Goal: Information Seeking & Learning: Check status

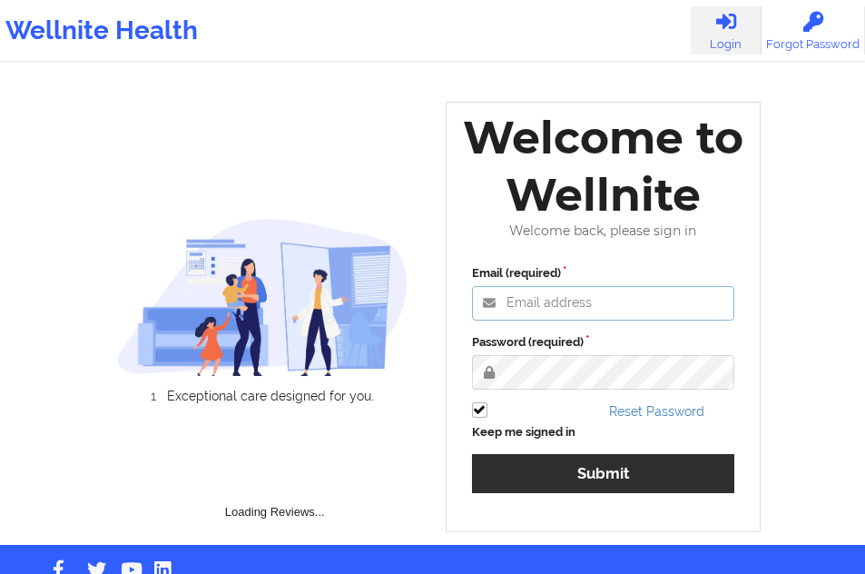
type input "[EMAIL_ADDRESS][DOMAIN_NAME]"
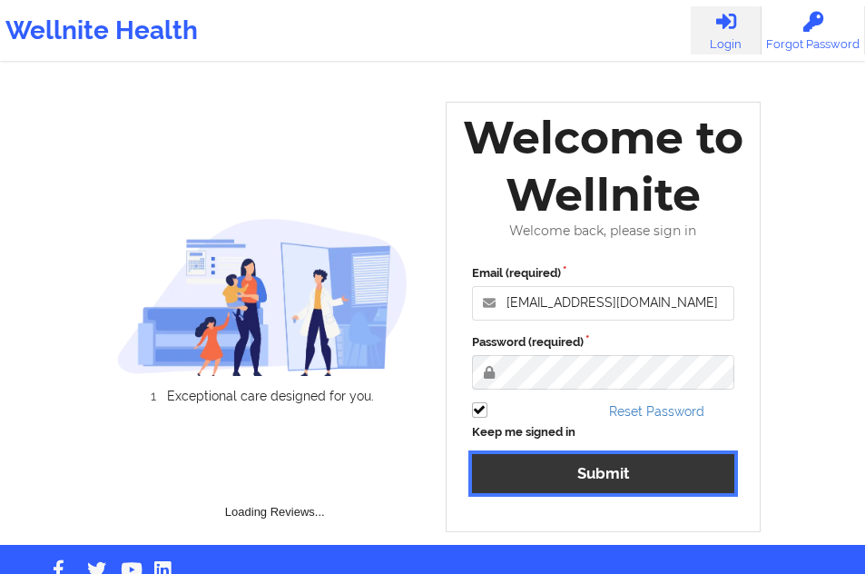
click at [589, 476] on button "Submit" at bounding box center [603, 473] width 263 height 39
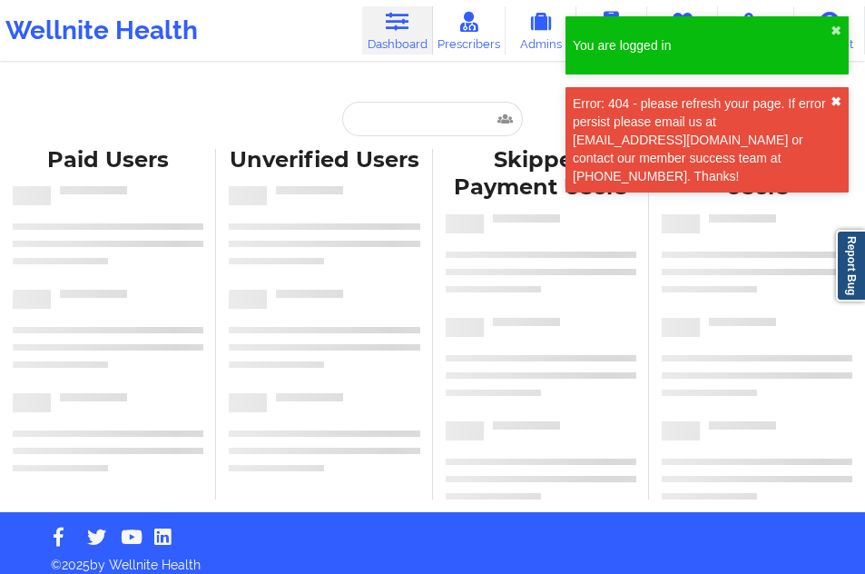
click at [832, 100] on button "✖︎" at bounding box center [836, 101] width 11 height 15
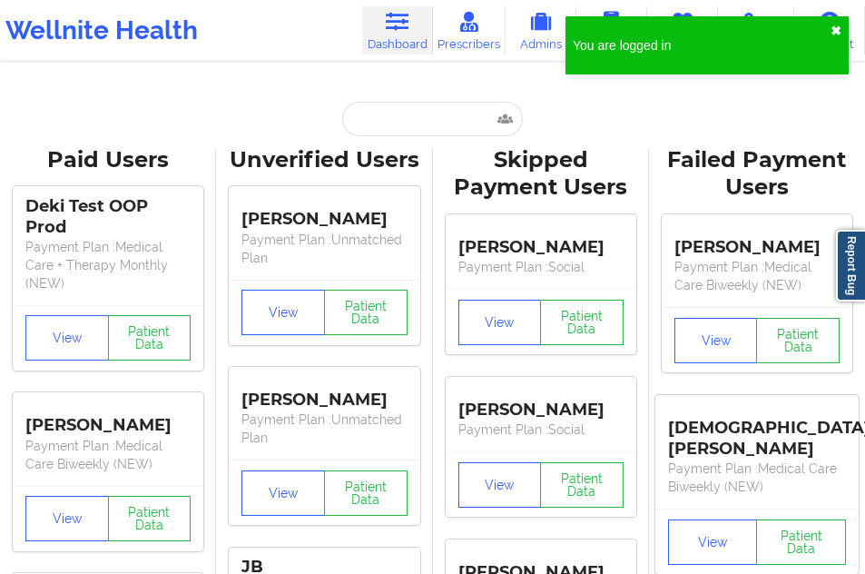
click at [836, 27] on button "✖︎" at bounding box center [836, 31] width 11 height 15
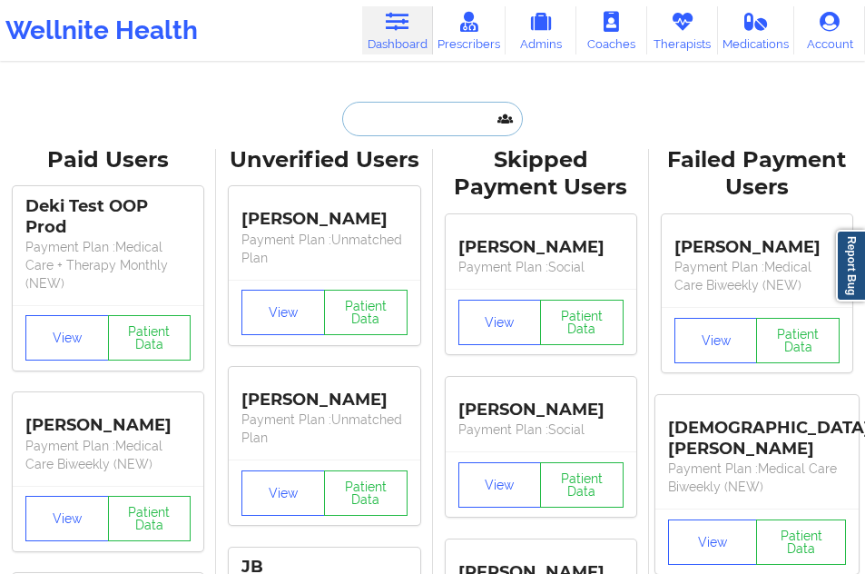
click at [408, 112] on input "text" at bounding box center [432, 119] width 180 height 34
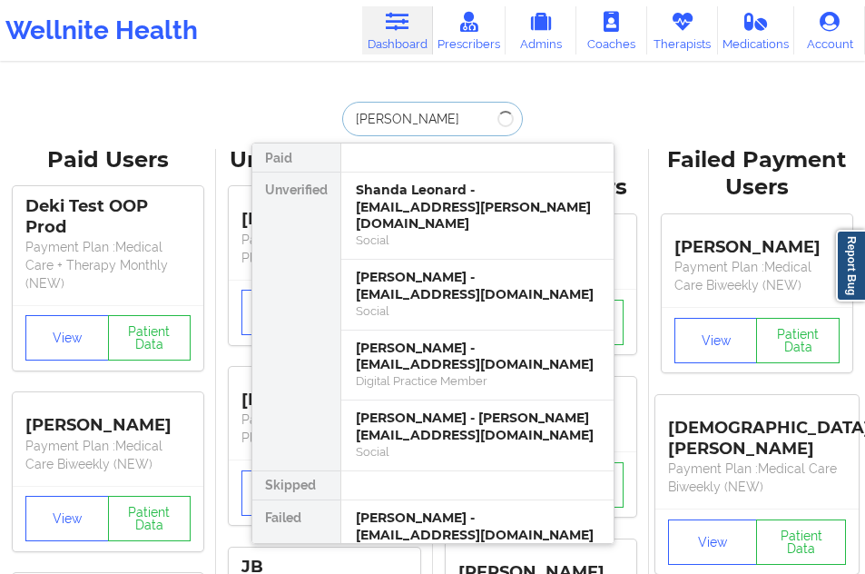
type input "[PERSON_NAME]"
click at [391, 191] on div "Shanda Leonard - [EMAIL_ADDRESS][PERSON_NAME][DOMAIN_NAME]" at bounding box center [477, 207] width 243 height 51
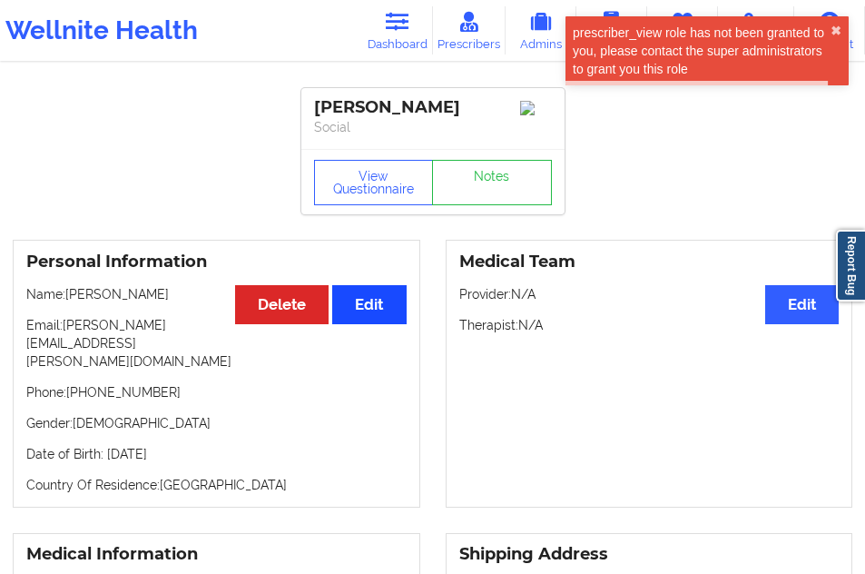
scroll to position [6, 0]
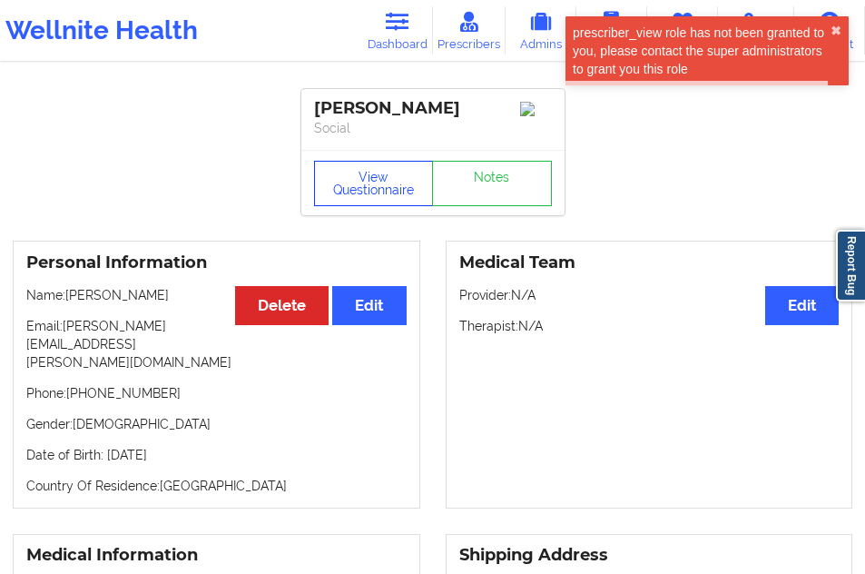
click at [366, 194] on button "View Questionnaire" at bounding box center [374, 183] width 120 height 45
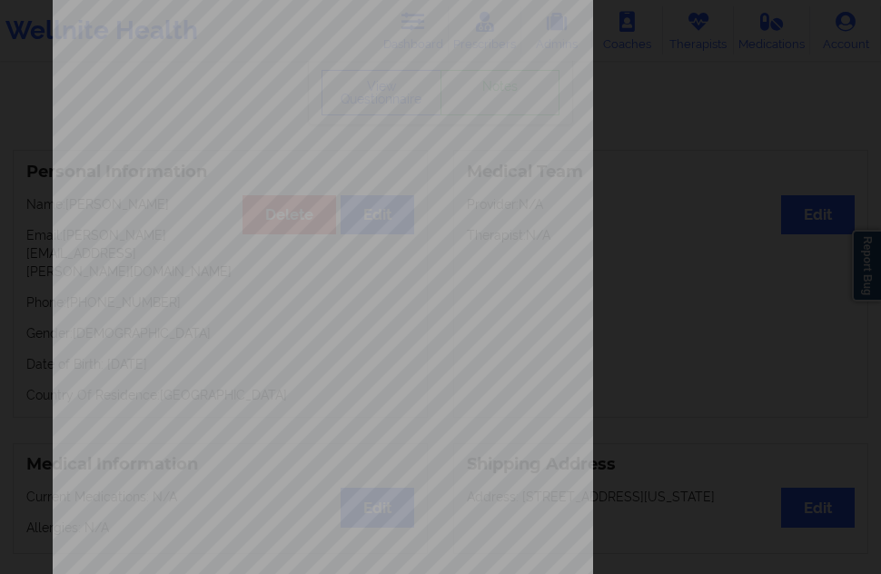
scroll to position [292, 0]
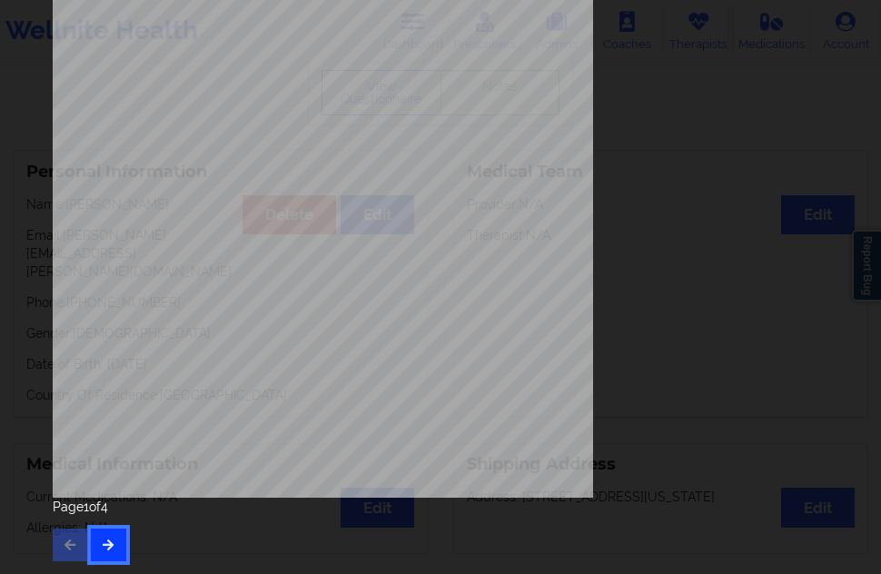
click at [113, 533] on button "button" at bounding box center [108, 544] width 35 height 33
click at [112, 525] on div "Page 2 of 4" at bounding box center [440, 529] width 775 height 64
click at [102, 539] on icon "button" at bounding box center [108, 543] width 15 height 11
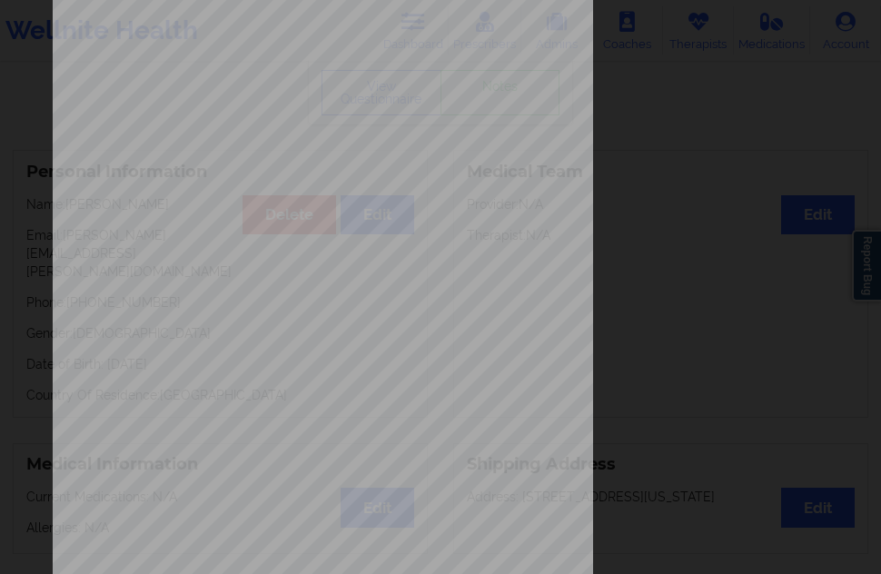
scroll to position [272, 0]
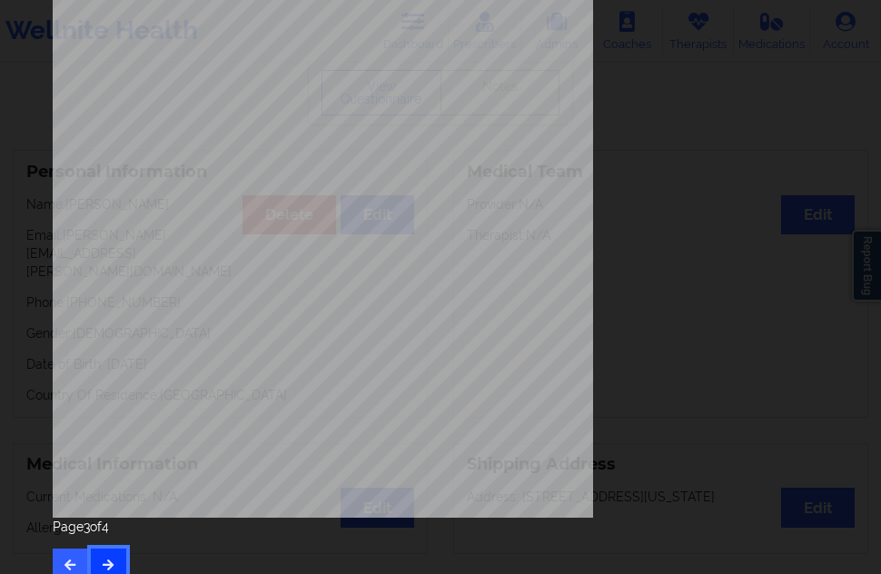
click at [112, 553] on button "button" at bounding box center [108, 564] width 35 height 33
click at [73, 555] on button "button" at bounding box center [70, 564] width 35 height 33
click at [46, 552] on div "Feeling nervous, anxious, or on edge Not being able to stop or control worrying…" at bounding box center [440, 166] width 801 height 853
click at [69, 566] on icon "button" at bounding box center [70, 563] width 15 height 11
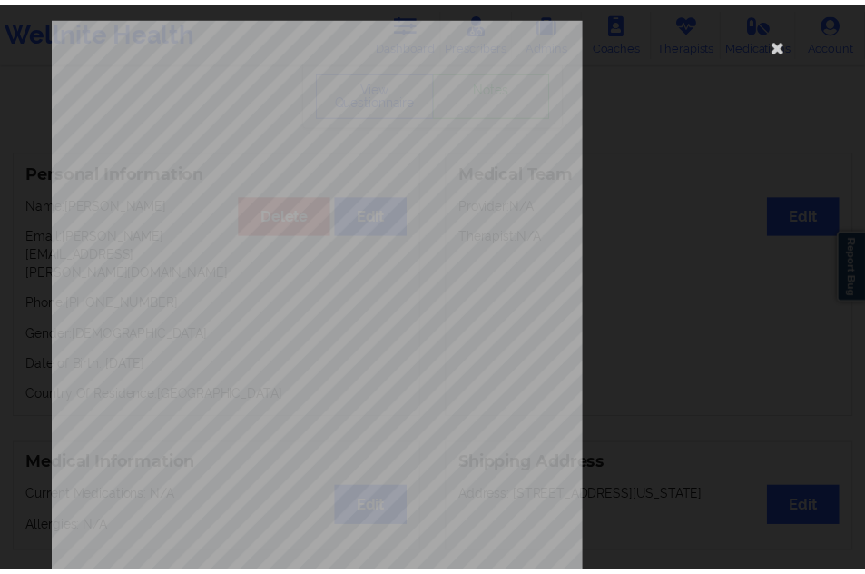
scroll to position [0, 0]
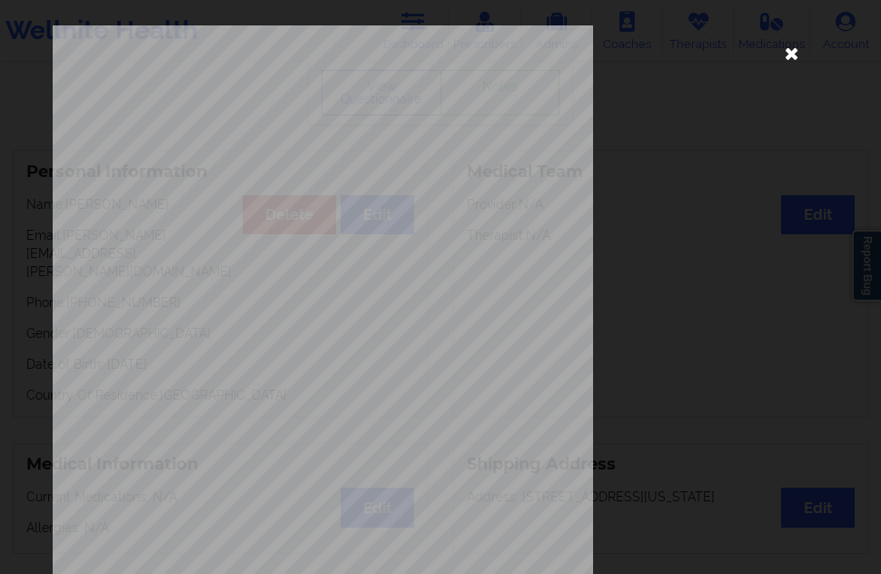
click at [787, 49] on icon at bounding box center [791, 52] width 29 height 29
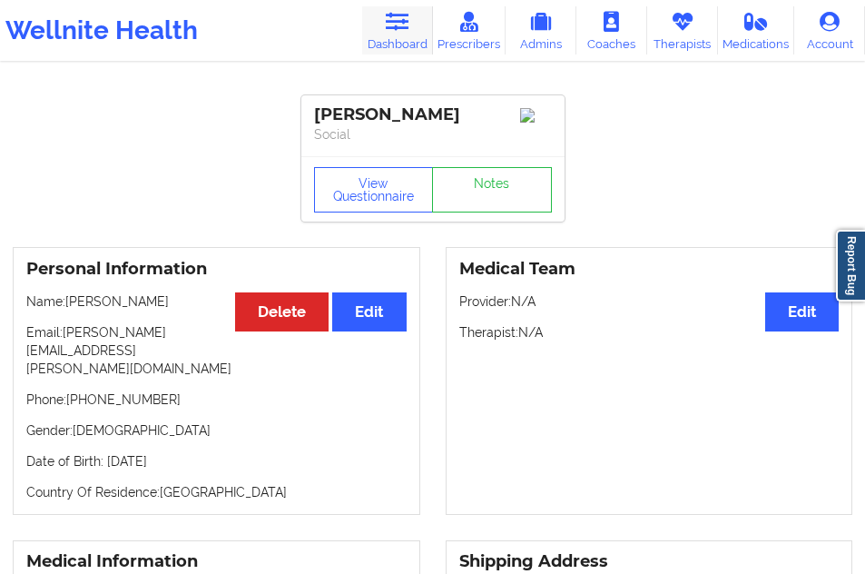
click at [398, 27] on icon at bounding box center [397, 22] width 24 height 20
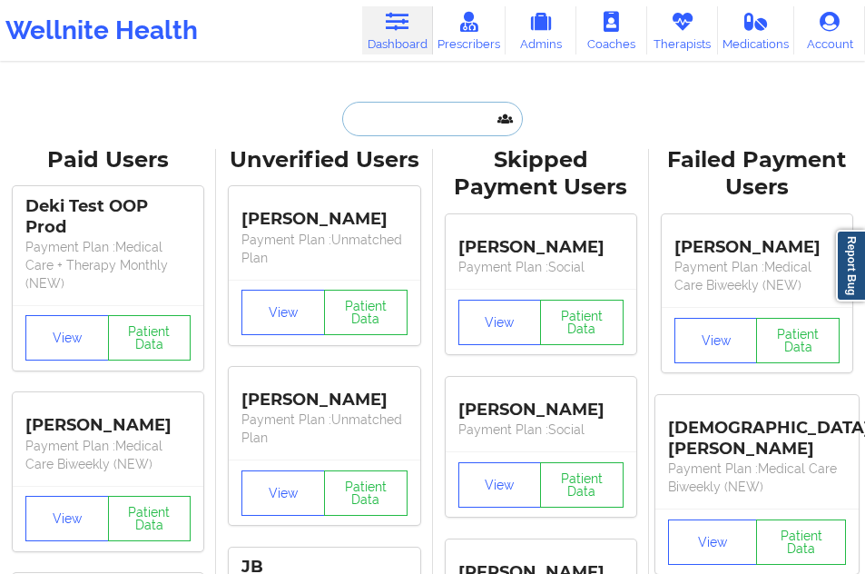
click at [379, 124] on input "text" at bounding box center [432, 119] width 180 height 34
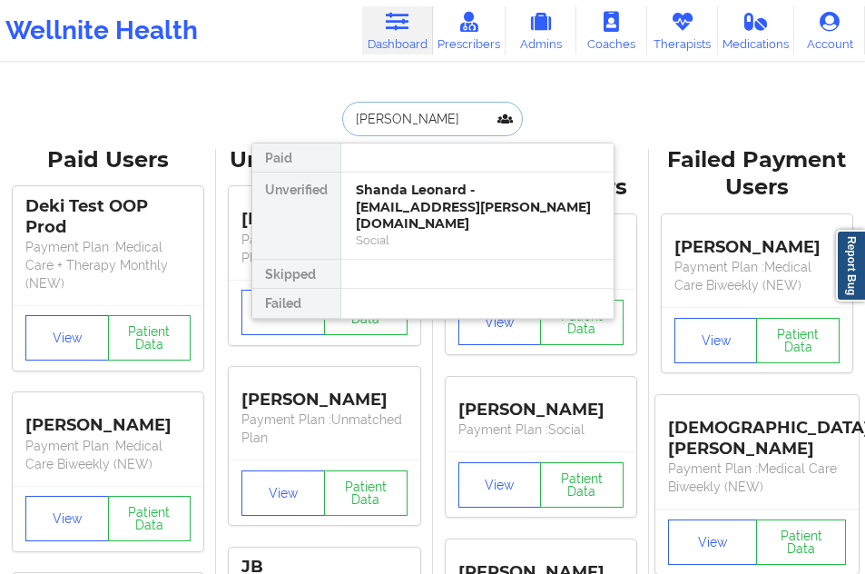
type input "[PERSON_NAME]"
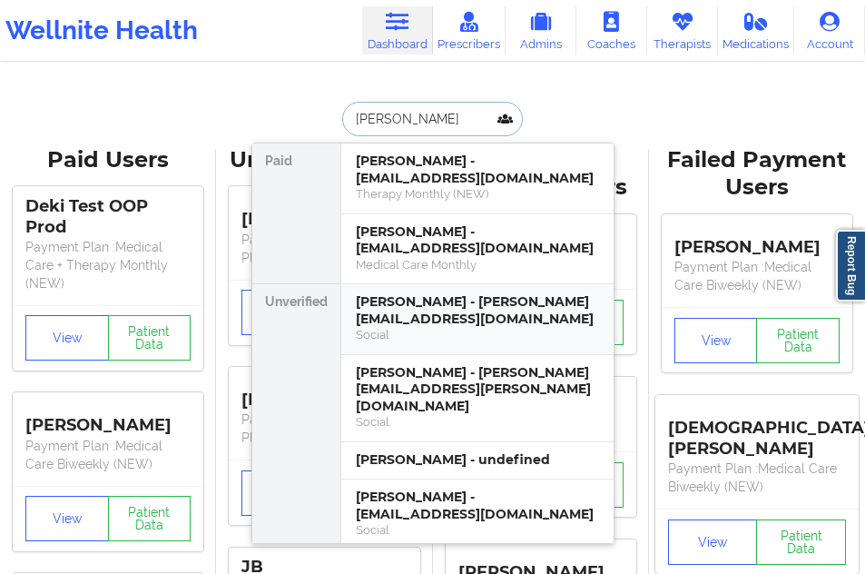
click at [416, 309] on div "[PERSON_NAME] - [PERSON_NAME][EMAIL_ADDRESS][DOMAIN_NAME]" at bounding box center [477, 310] width 243 height 34
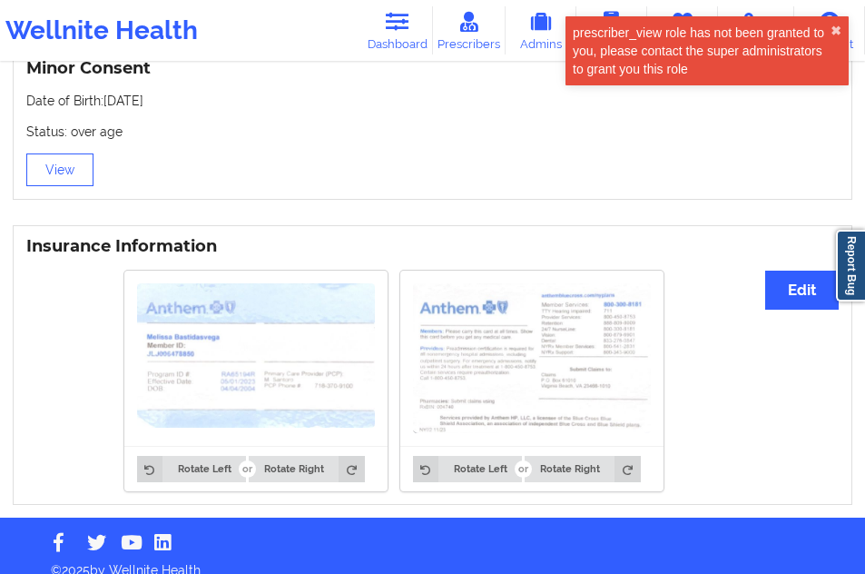
scroll to position [1276, 0]
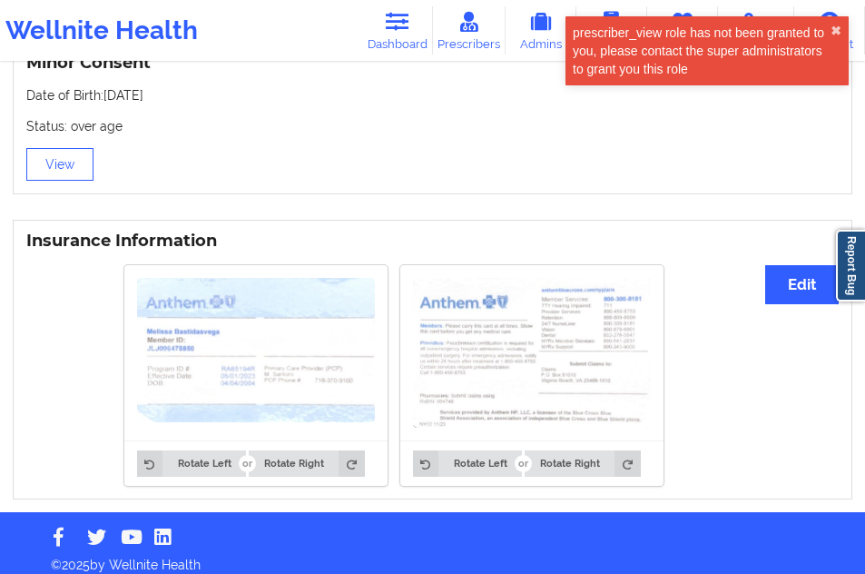
click at [304, 374] on img at bounding box center [256, 350] width 238 height 145
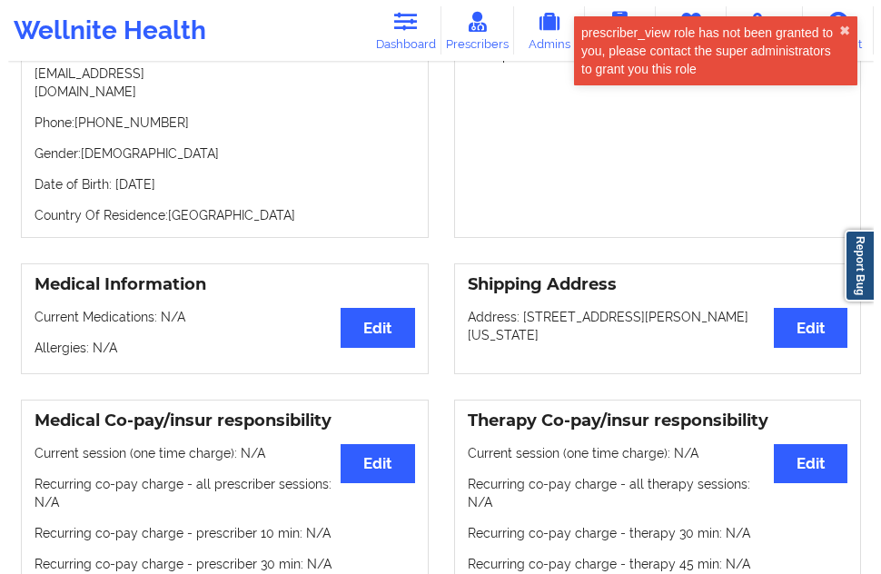
scroll to position [0, 0]
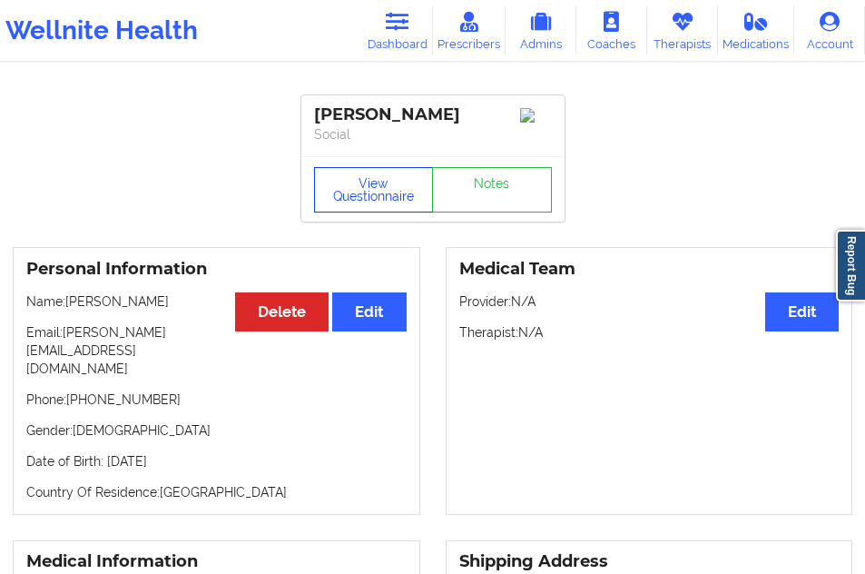
click at [372, 202] on button "View Questionnaire" at bounding box center [374, 189] width 120 height 45
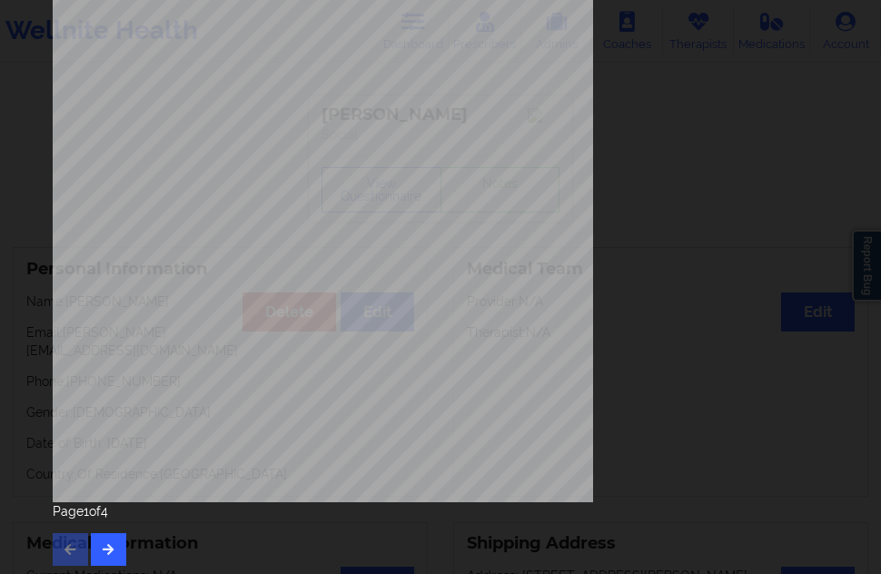
scroll to position [292, 0]
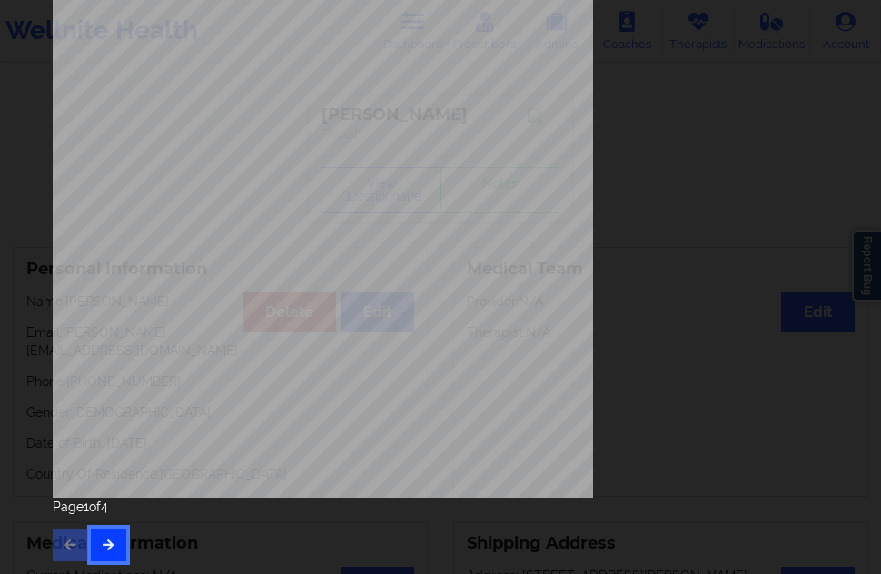
click at [113, 537] on button "button" at bounding box center [108, 544] width 35 height 33
click at [115, 540] on icon "button" at bounding box center [108, 543] width 15 height 11
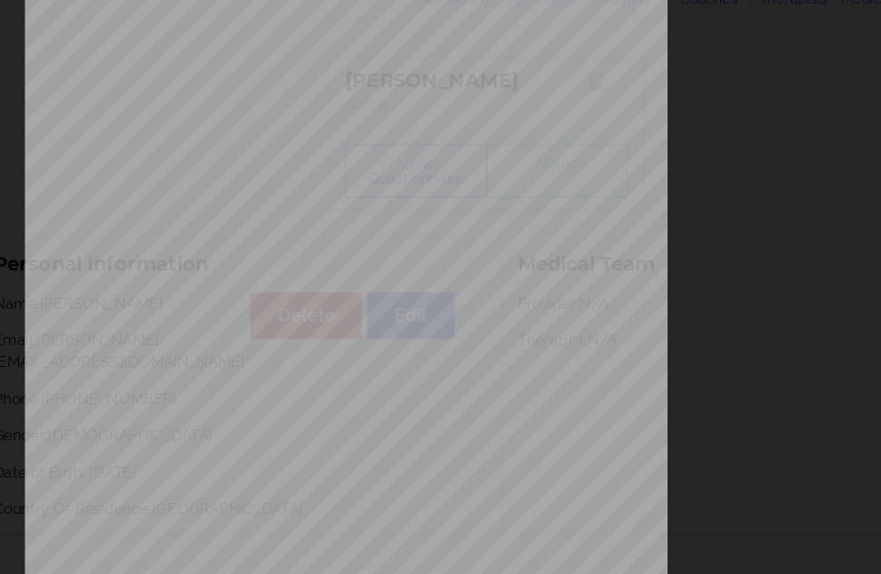
scroll to position [0, 0]
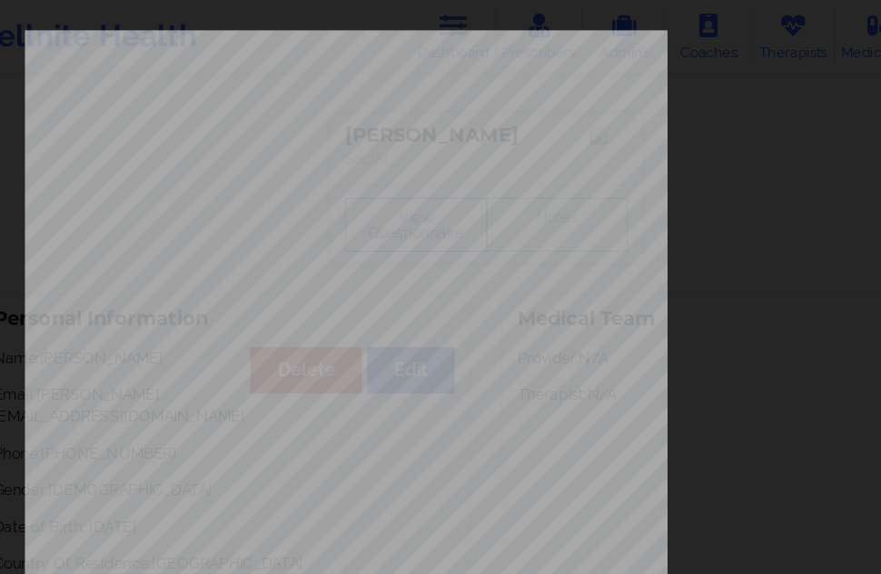
click at [632, 94] on div "Back cover of insurance image Insurance company type details by patient commerc…" at bounding box center [440, 407] width 775 height 764
click at [606, 123] on div "Back cover of insurance image Insurance company type details by patient commerc…" at bounding box center [440, 407] width 775 height 764
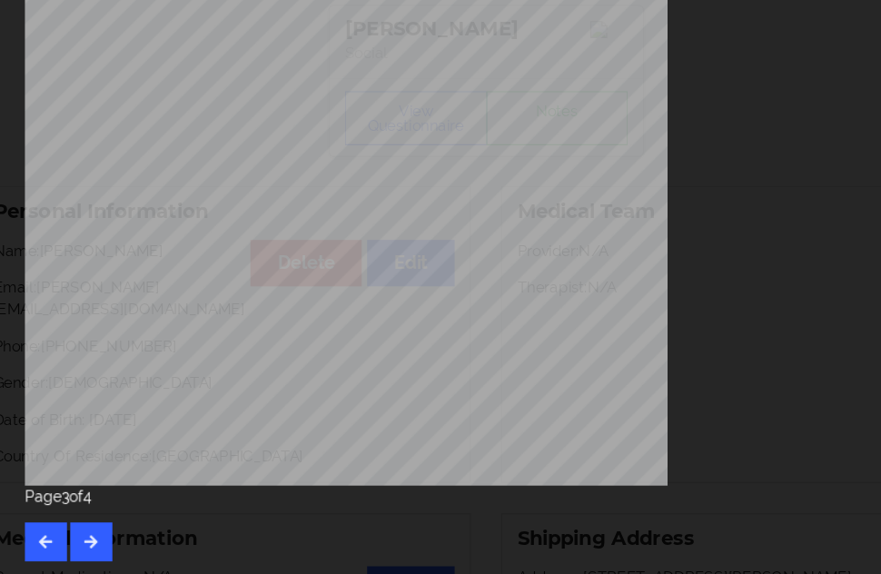
scroll to position [3, 0]
click at [80, 535] on button "button" at bounding box center [70, 544] width 35 height 33
click at [96, 535] on button "button" at bounding box center [108, 544] width 35 height 33
click at [110, 532] on button "button" at bounding box center [108, 544] width 35 height 33
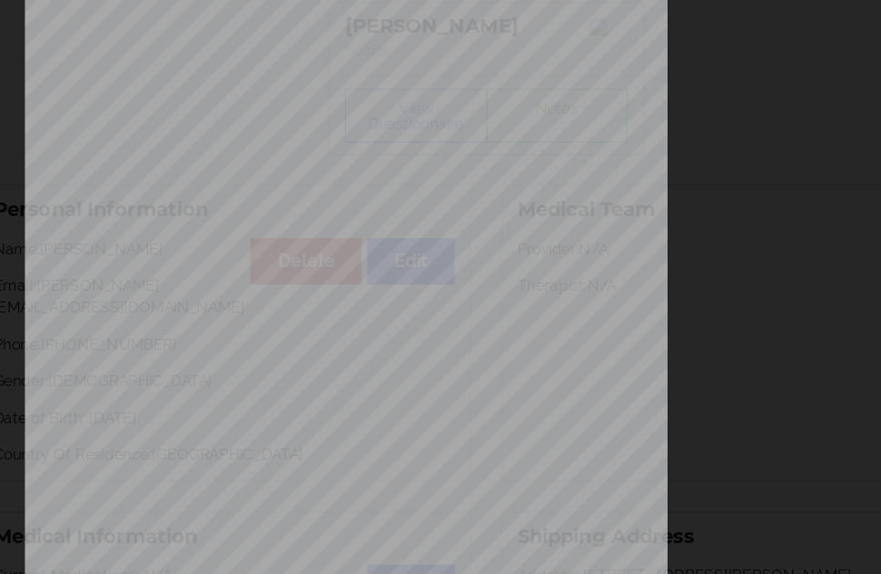
scroll to position [0, 0]
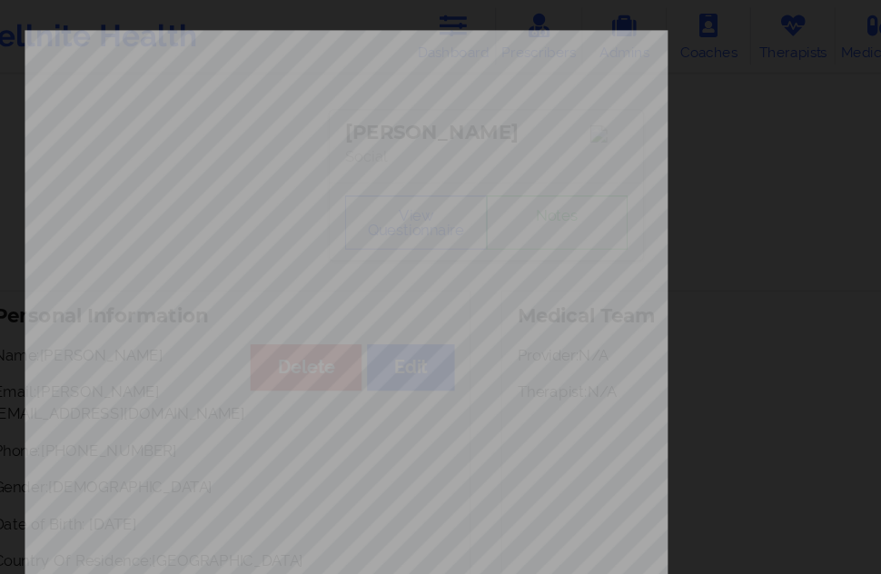
click at [645, 234] on div "None Local Pharmacy Data None Where patient came from Insurance Job Information…" at bounding box center [440, 407] width 775 height 764
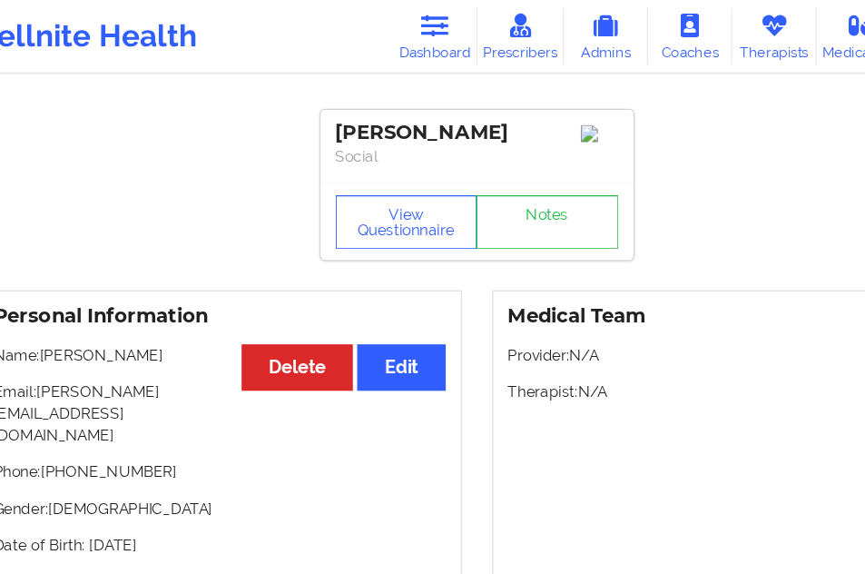
click at [409, 32] on link "Dashboard" at bounding box center [397, 30] width 71 height 48
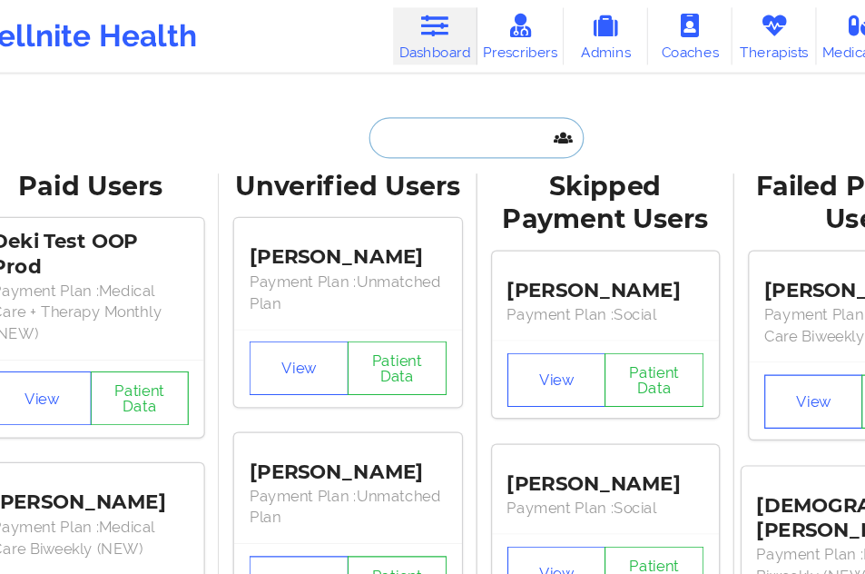
click at [359, 110] on input "text" at bounding box center [432, 116] width 180 height 34
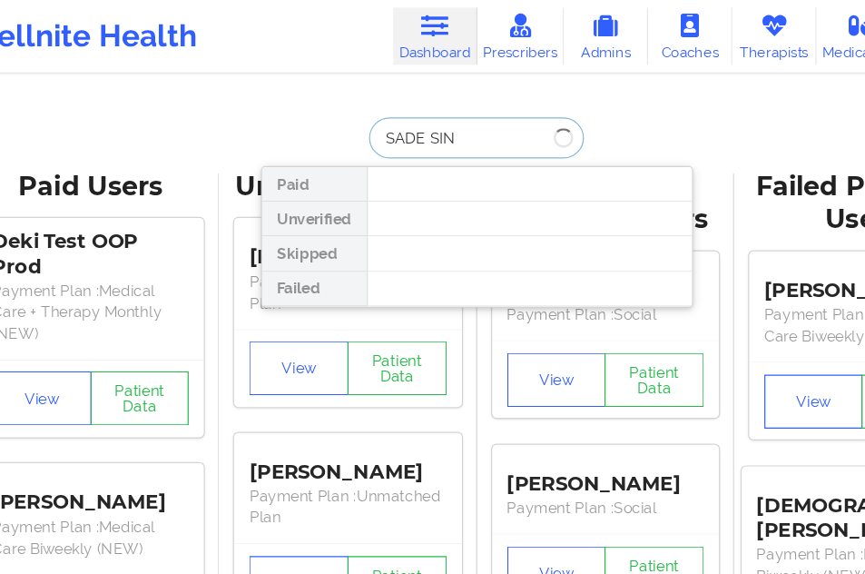
type input "SADE SINC"
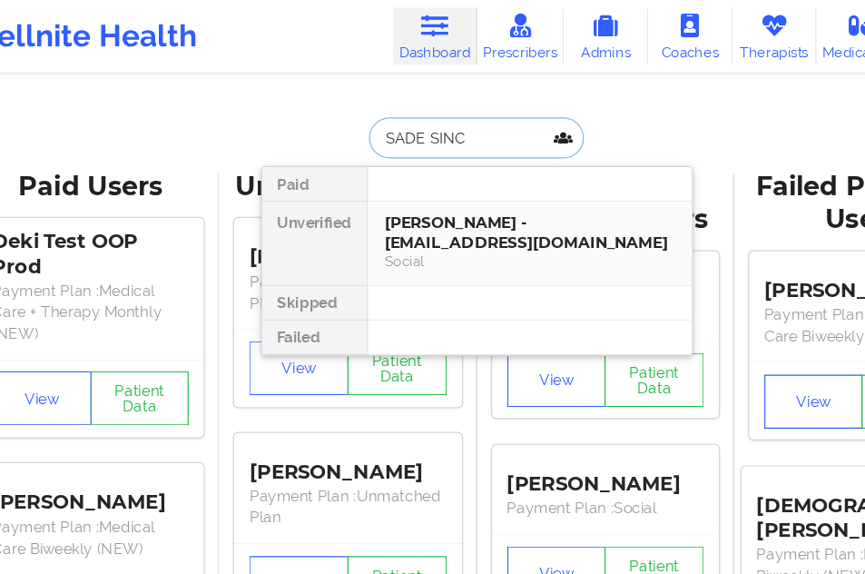
click at [376, 202] on div "[PERSON_NAME] - [EMAIL_ADDRESS][DOMAIN_NAME]" at bounding box center [477, 196] width 243 height 34
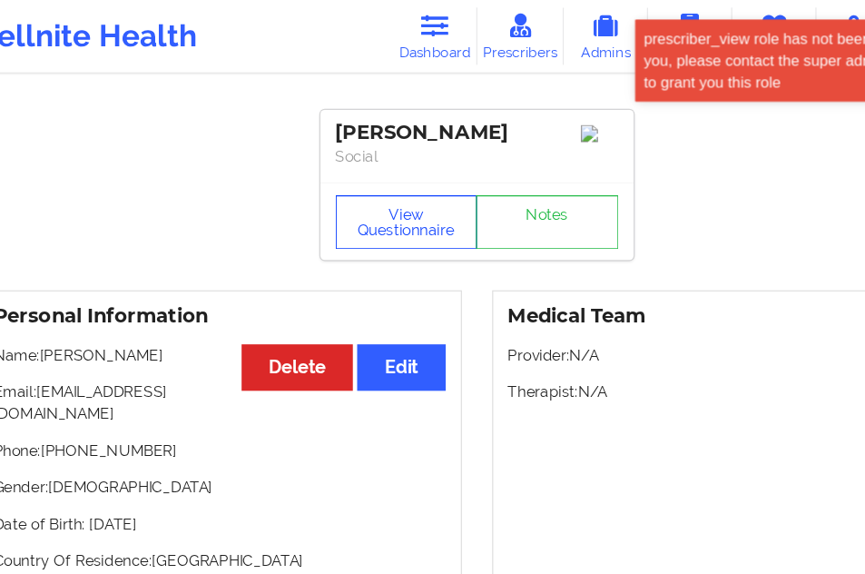
click at [376, 201] on button "View Questionnaire" at bounding box center [374, 186] width 120 height 45
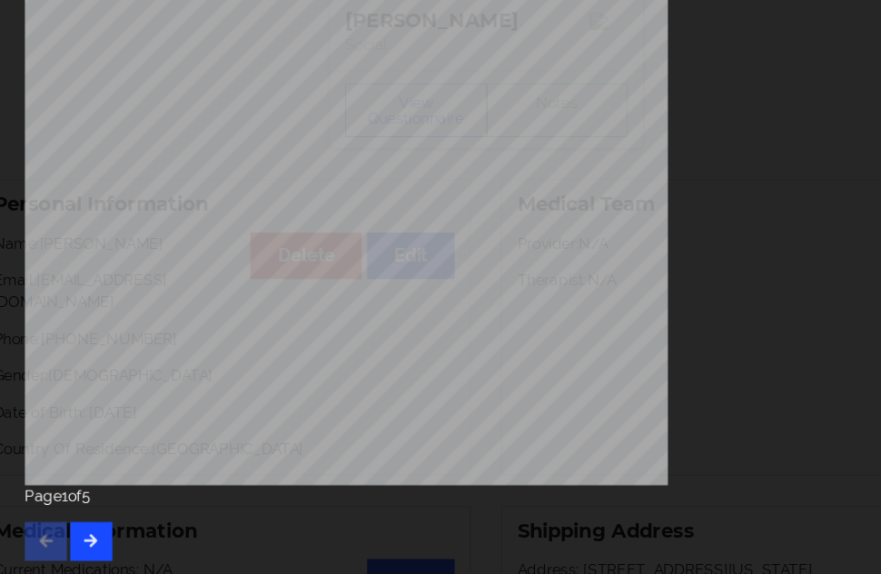
scroll to position [8, 0]
click at [107, 539] on icon "button" at bounding box center [108, 543] width 15 height 11
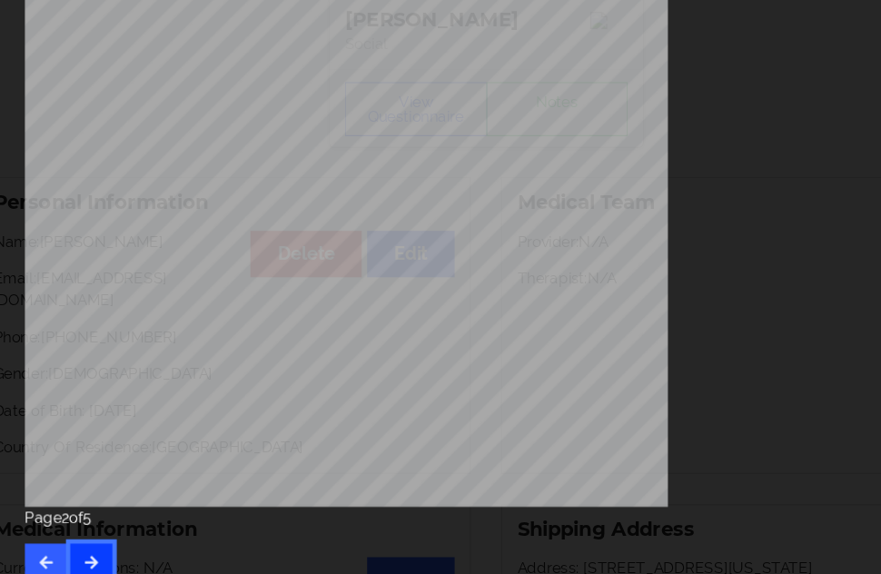
scroll to position [292, 0]
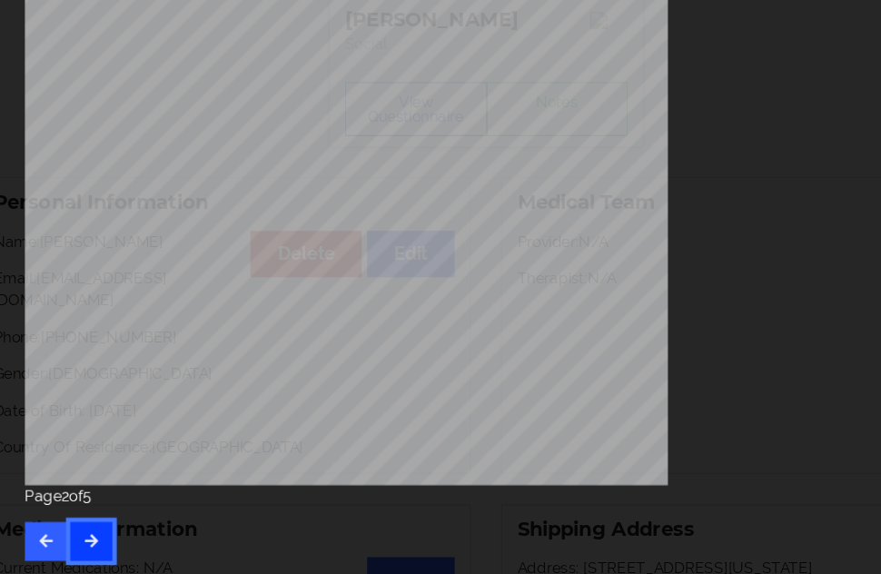
click at [107, 541] on icon "button" at bounding box center [108, 543] width 15 height 11
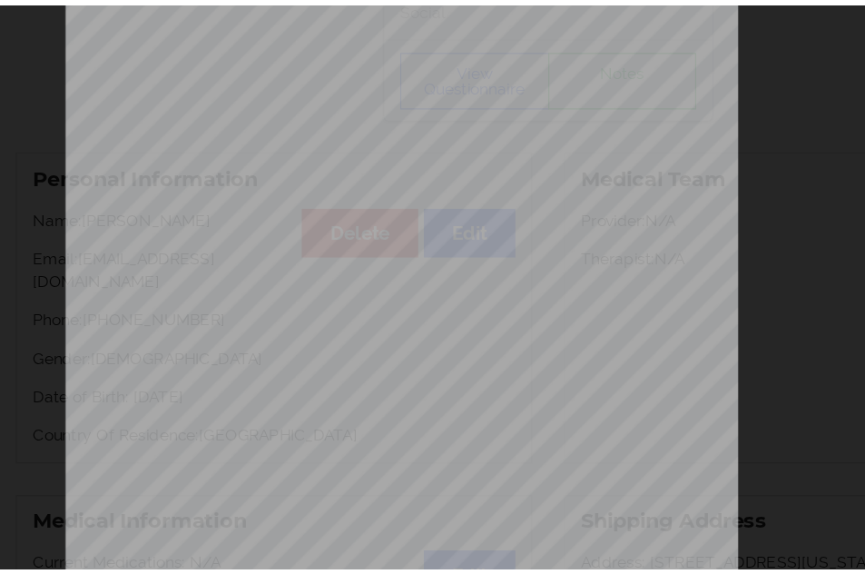
scroll to position [0, 0]
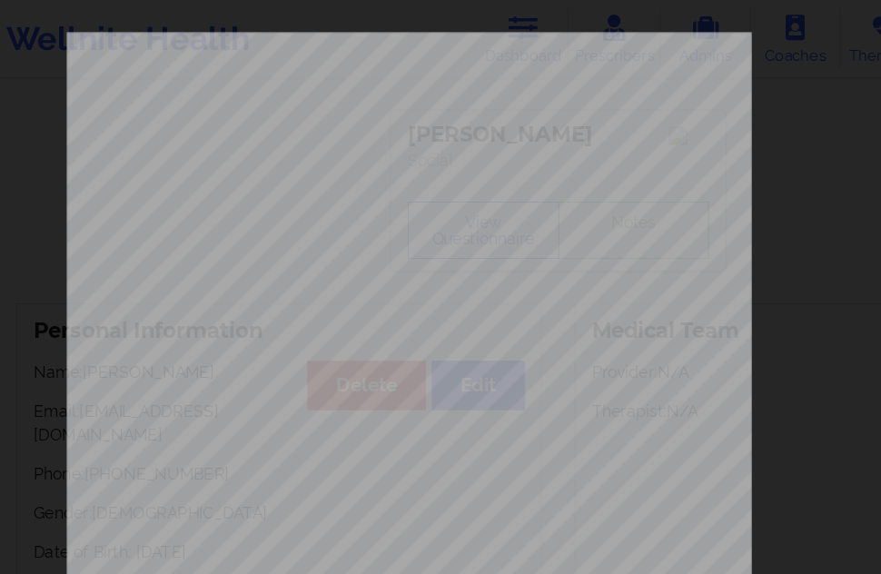
click at [634, 101] on div "Back cover of insurance image" at bounding box center [440, 407] width 775 height 764
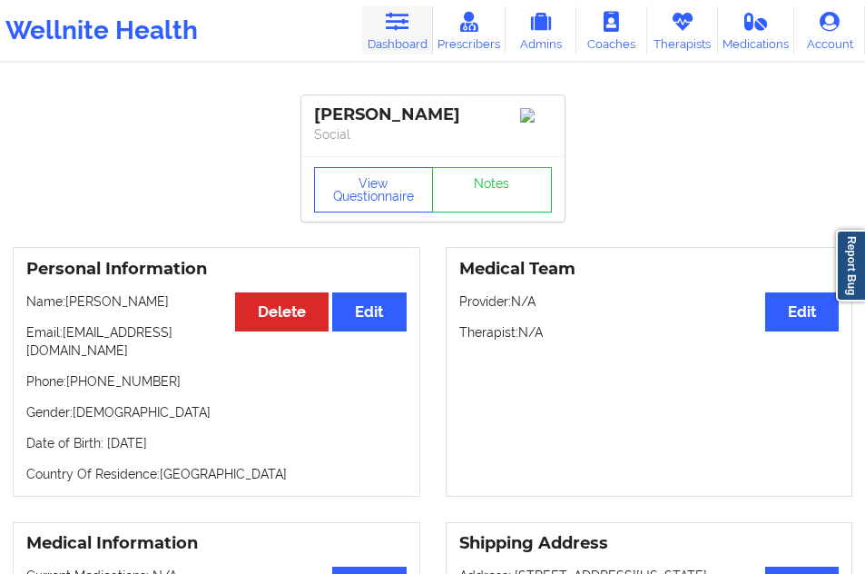
click at [396, 28] on icon at bounding box center [397, 22] width 24 height 20
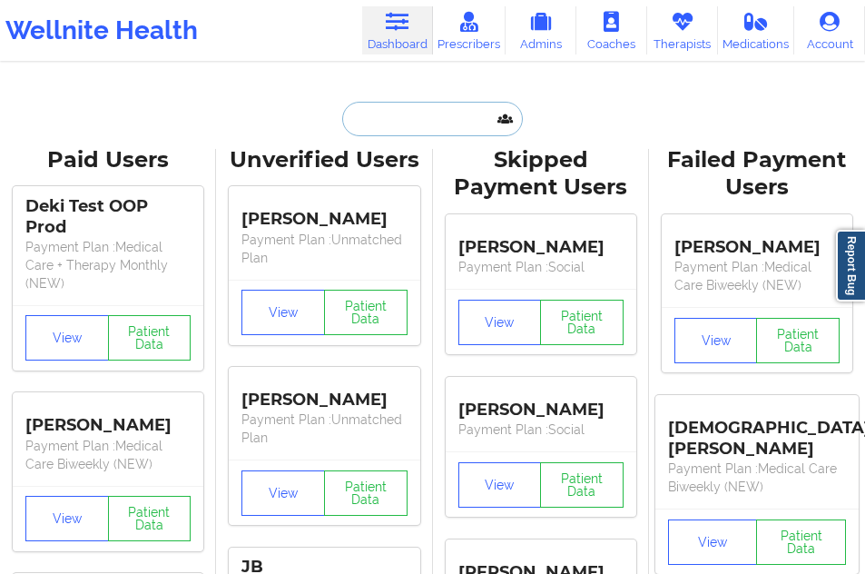
click at [373, 124] on input "text" at bounding box center [432, 119] width 180 height 34
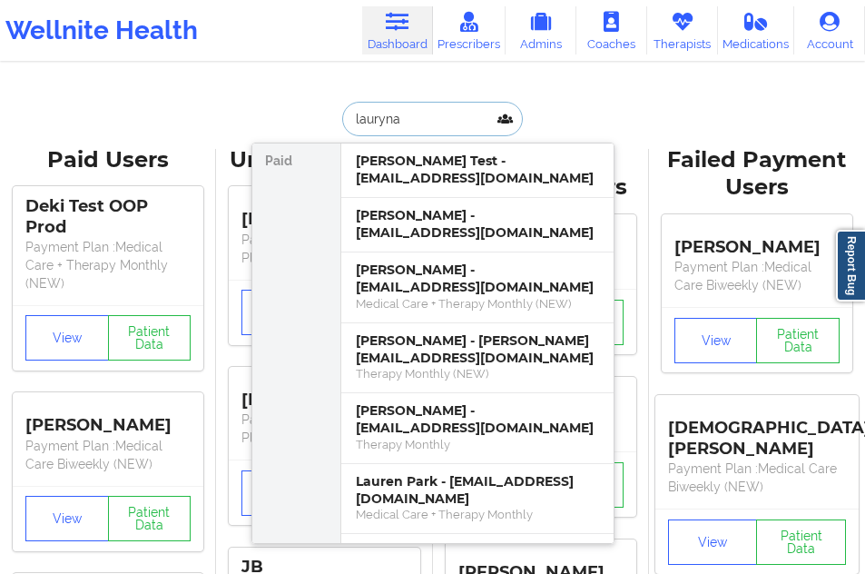
type input "laurynas"
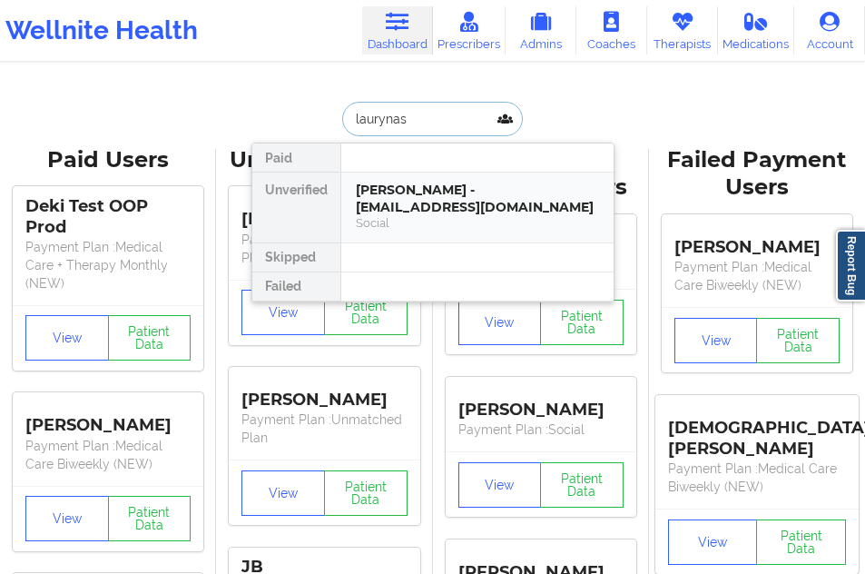
click at [362, 201] on div "[PERSON_NAME] - [EMAIL_ADDRESS][DOMAIN_NAME]" at bounding box center [477, 199] width 243 height 34
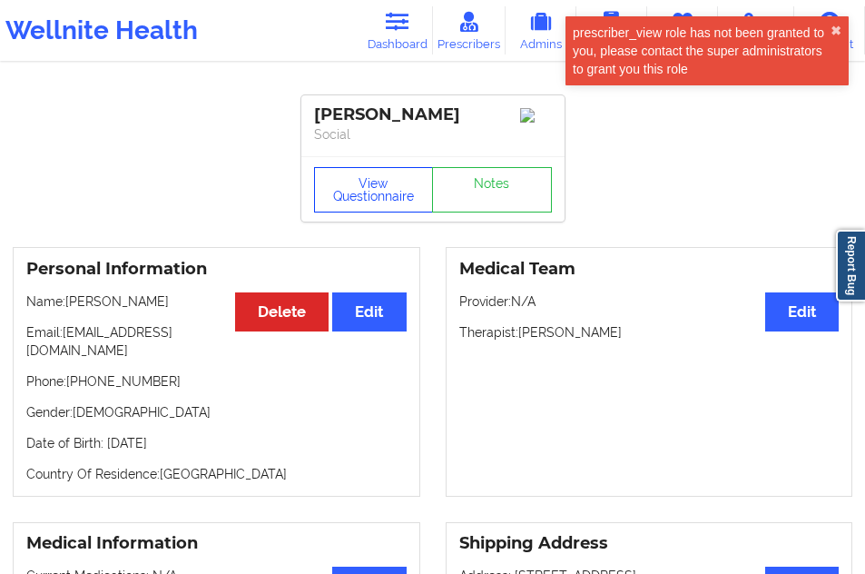
click at [369, 187] on button "View Questionnaire" at bounding box center [374, 189] width 120 height 45
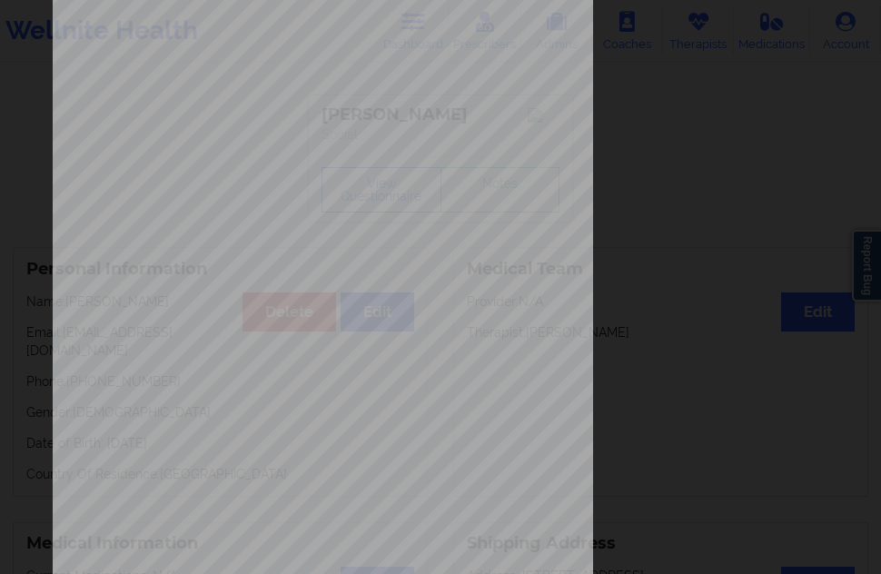
scroll to position [292, 0]
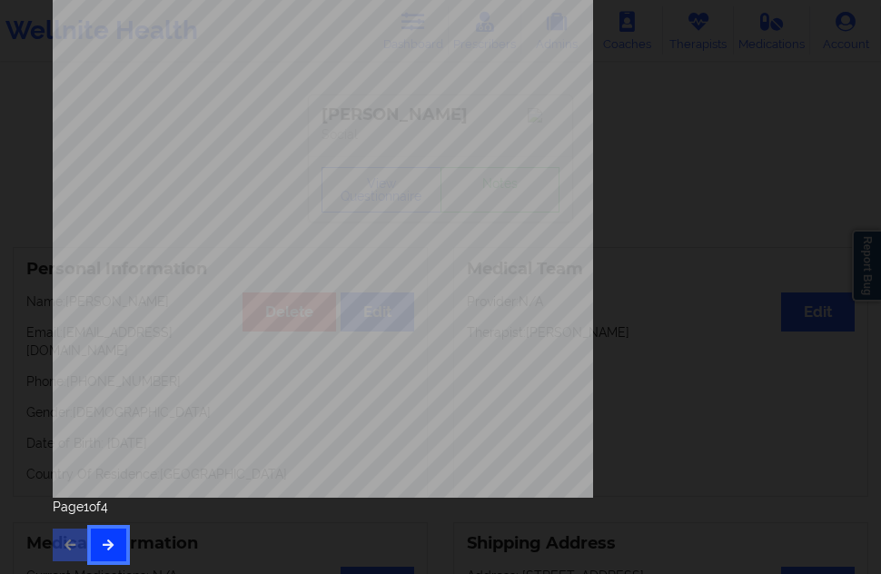
click at [104, 547] on icon "button" at bounding box center [108, 543] width 15 height 11
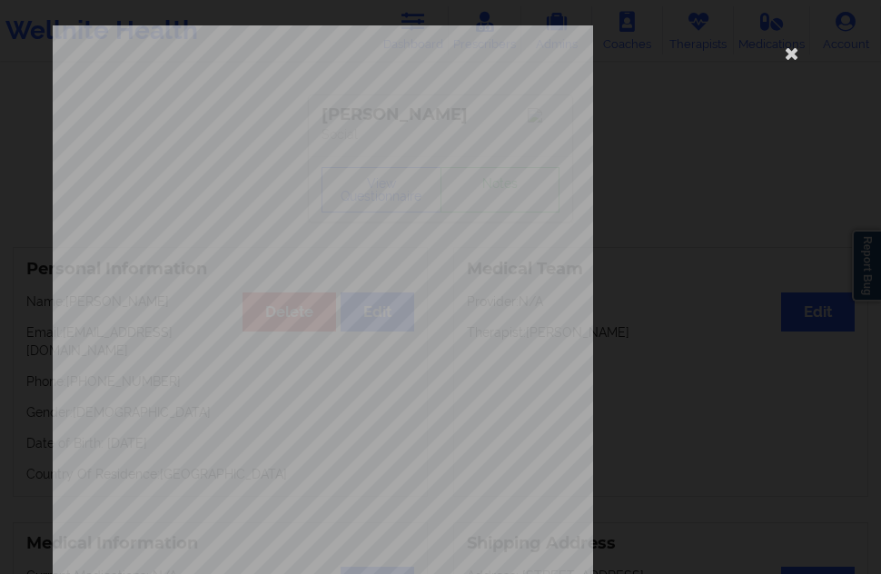
scroll to position [272, 0]
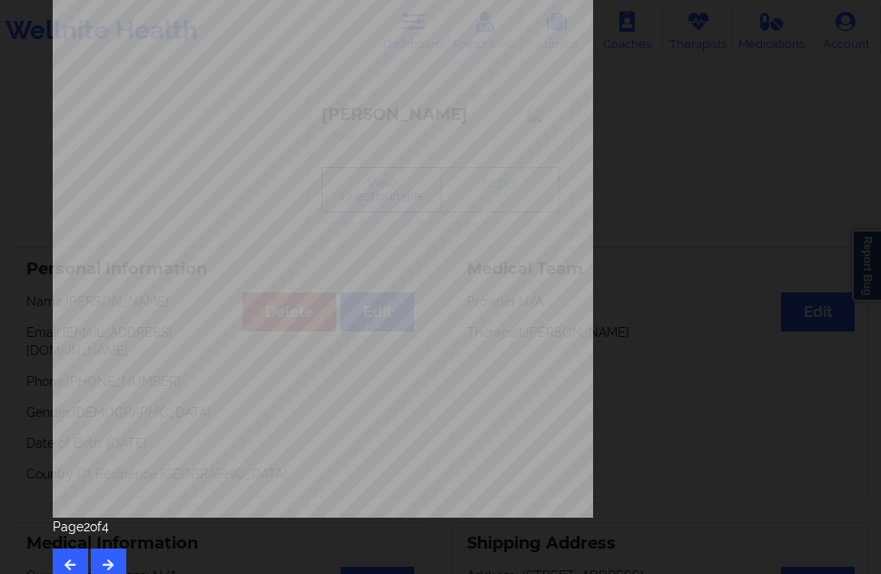
click at [109, 547] on div "Page 2 of 4" at bounding box center [440, 549] width 775 height 64
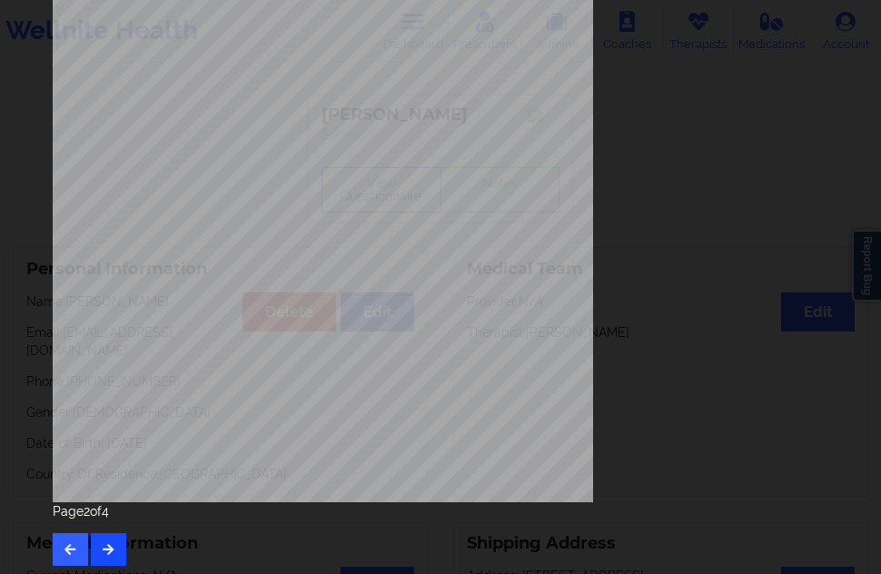
scroll to position [292, 0]
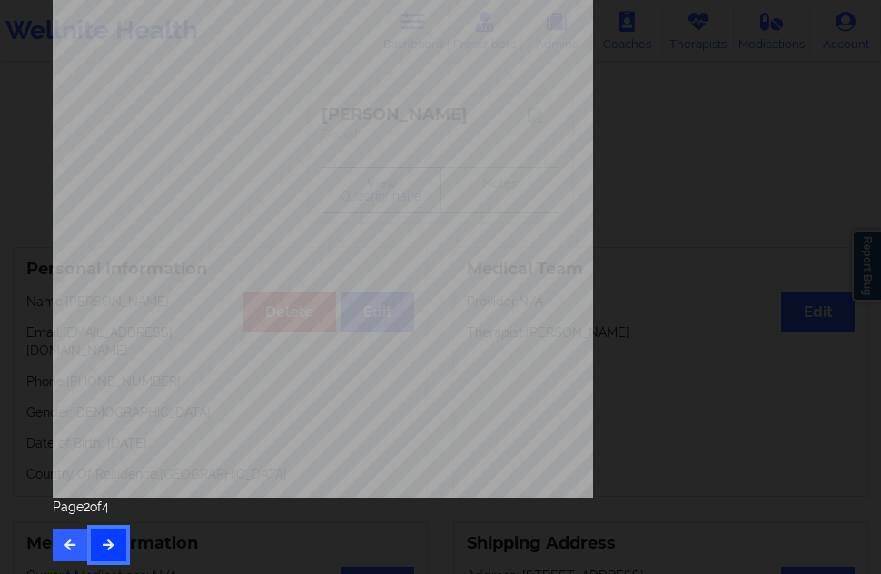
click at [113, 545] on icon "button" at bounding box center [108, 543] width 15 height 11
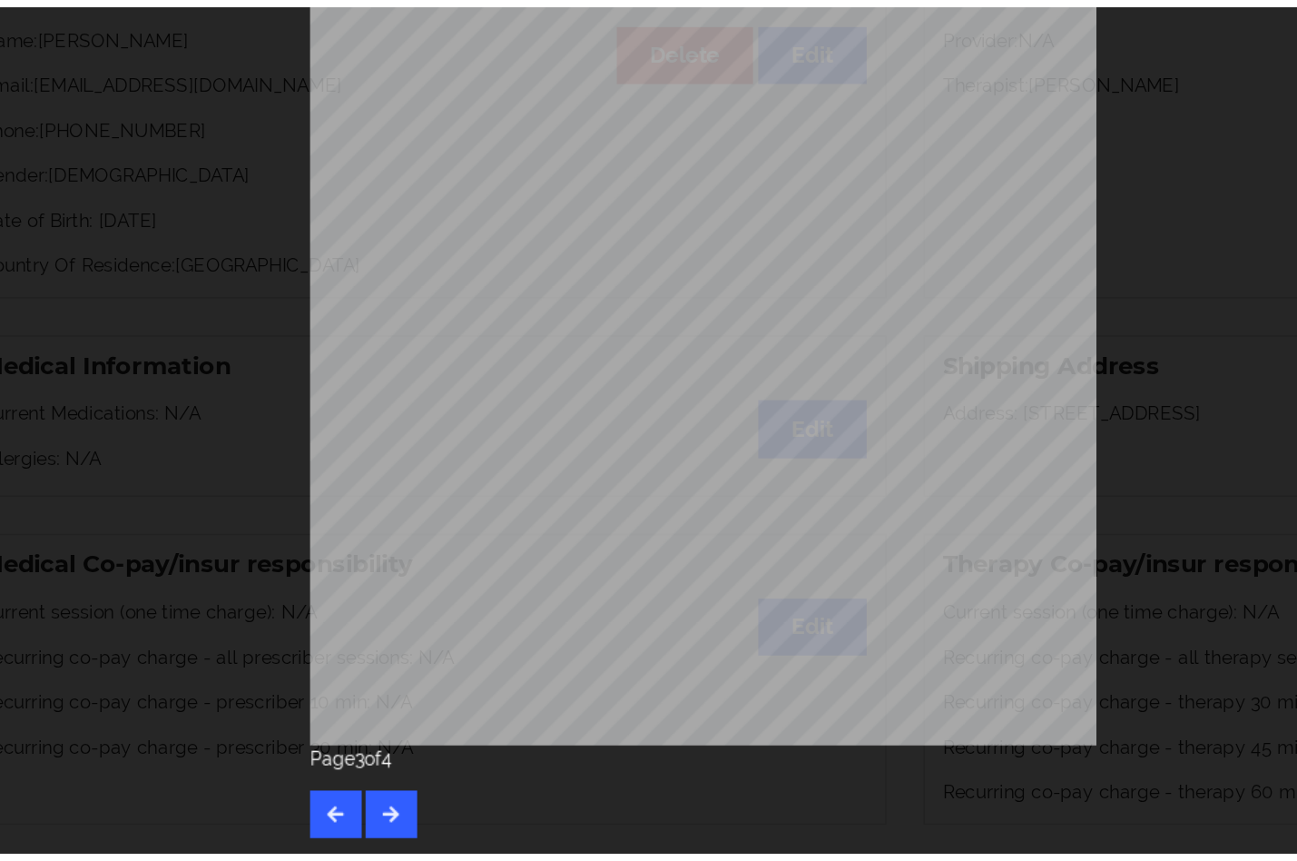
scroll to position [0, 0]
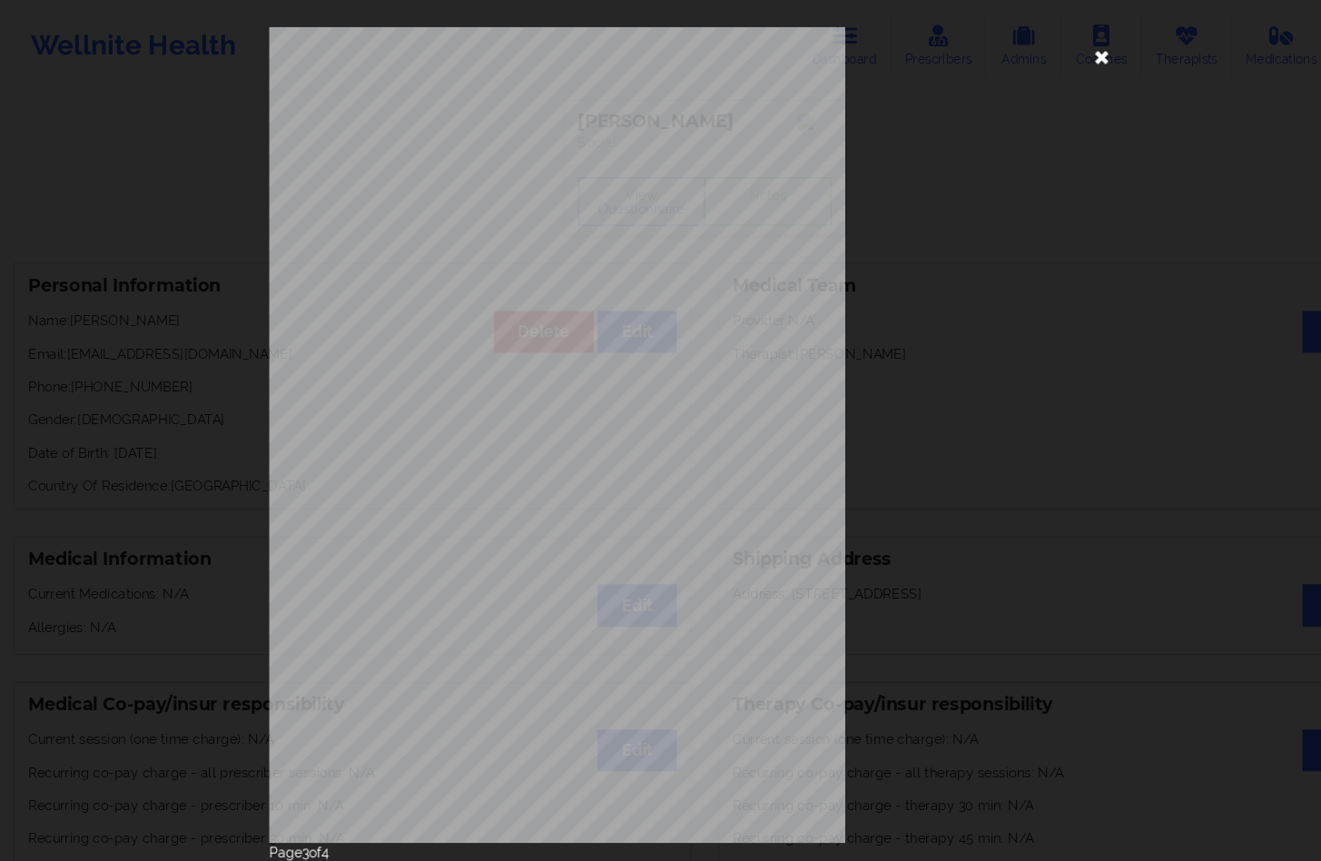
click at [880, 43] on icon at bounding box center [1033, 52] width 29 height 29
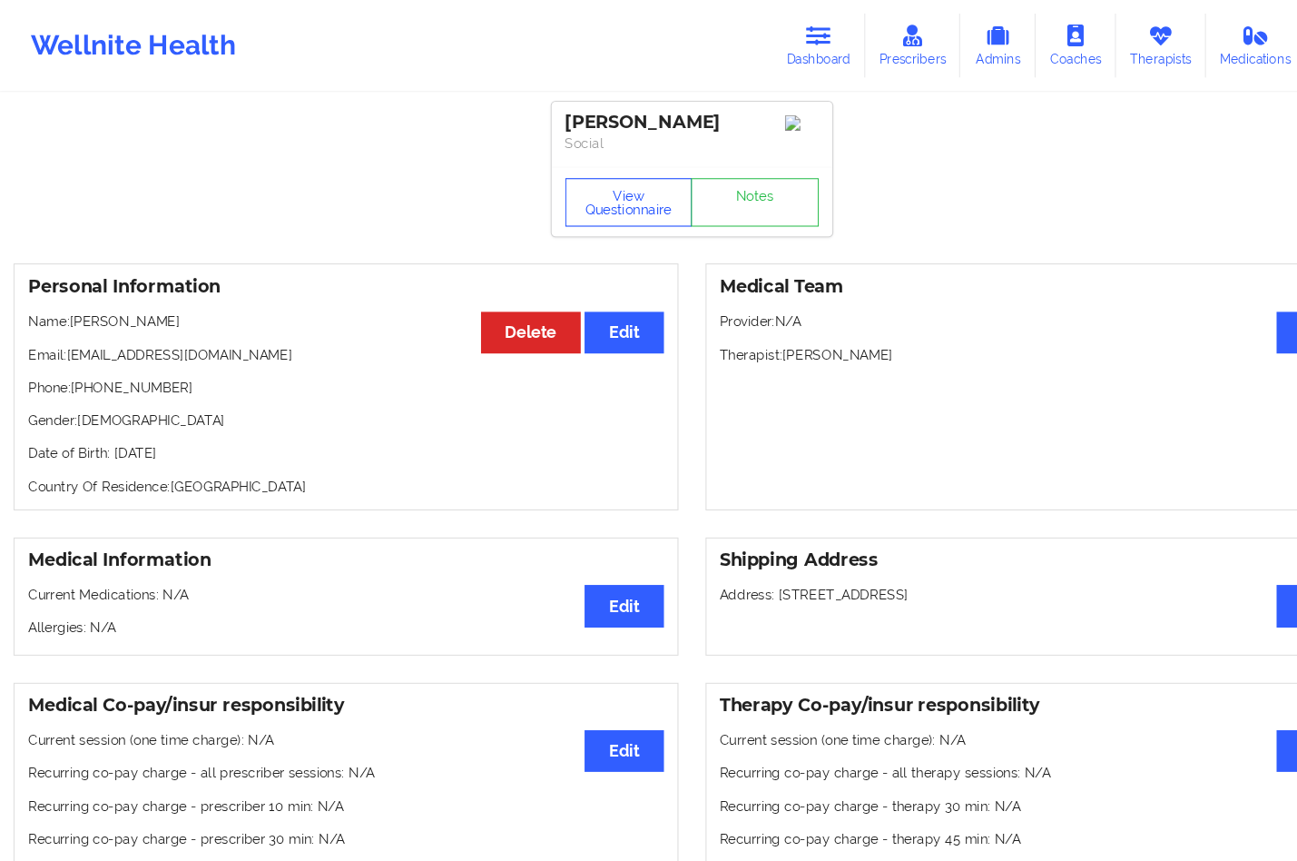
click at [585, 202] on button "View Questionnaire" at bounding box center [590, 189] width 120 height 45
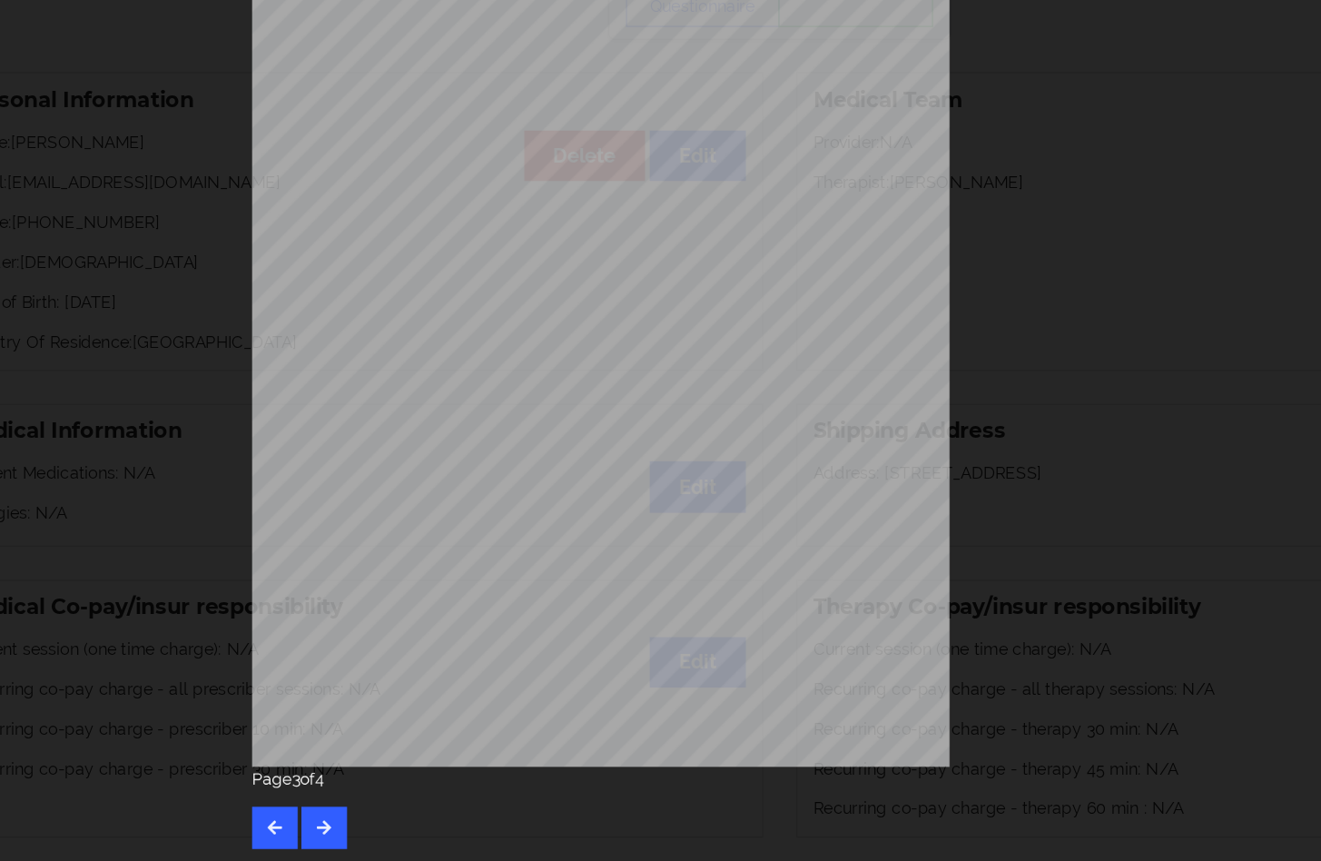
scroll to position [3, 0]
click at [836, 356] on div "Back cover of insurance image Insurance company type details by patient commerc…" at bounding box center [660, 402] width 817 height 764
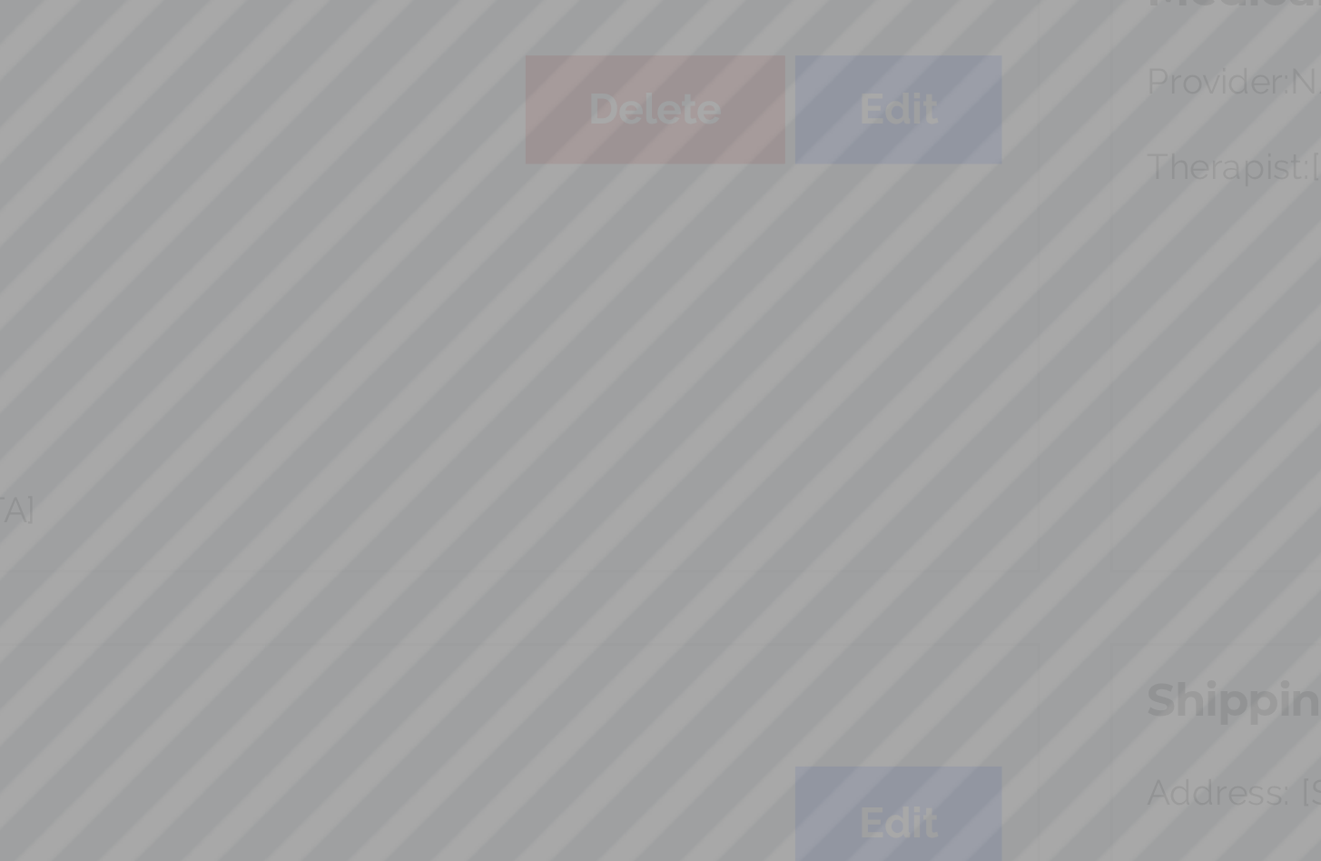
scroll to position [0, 0]
